Goal: Communication & Community: Connect with others

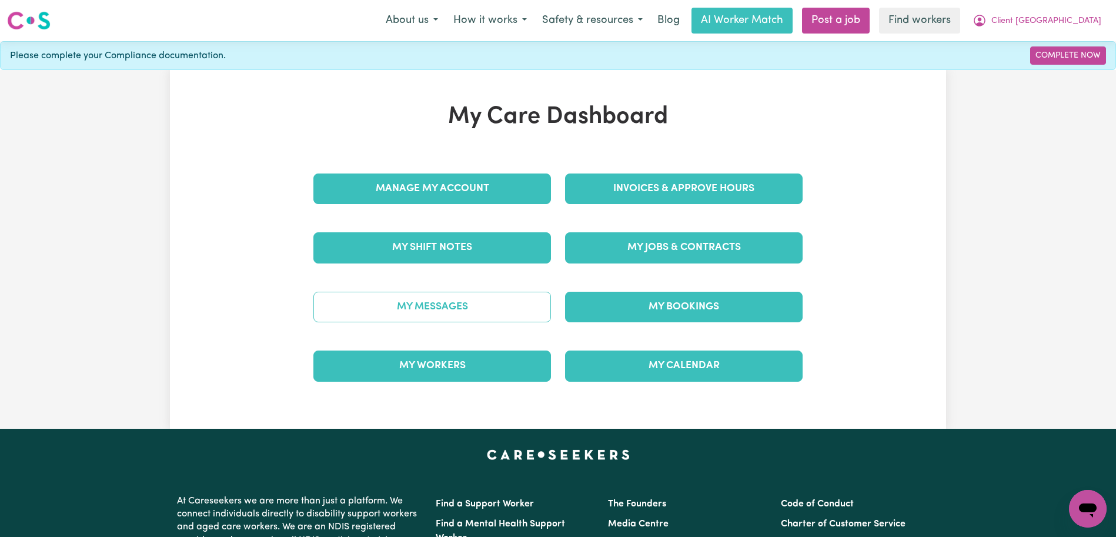
click at [483, 300] on link "My Messages" at bounding box center [431, 307] width 237 height 31
